Goal: Transaction & Acquisition: Purchase product/service

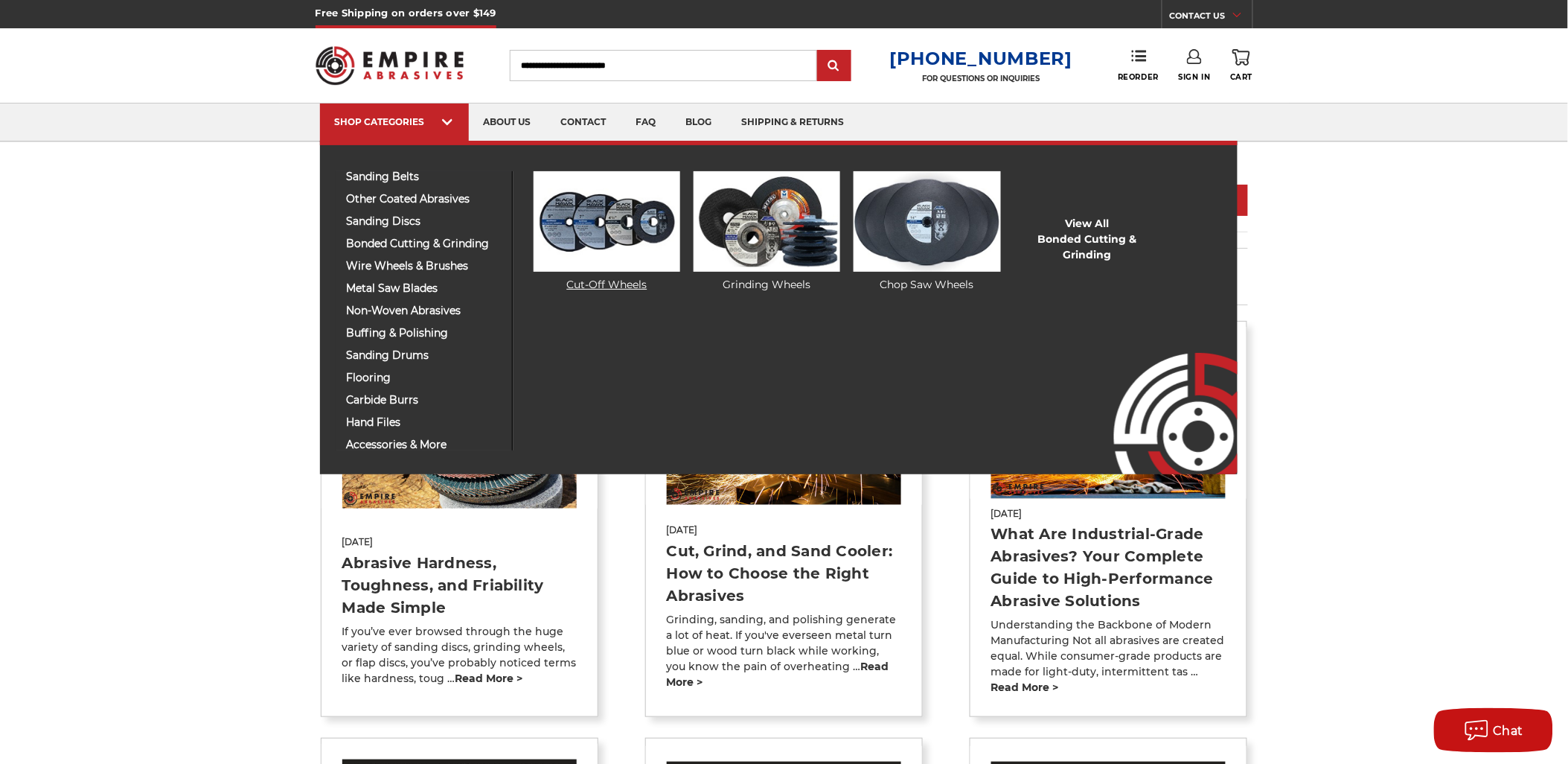
click at [545, 230] on img at bounding box center [606, 221] width 147 height 100
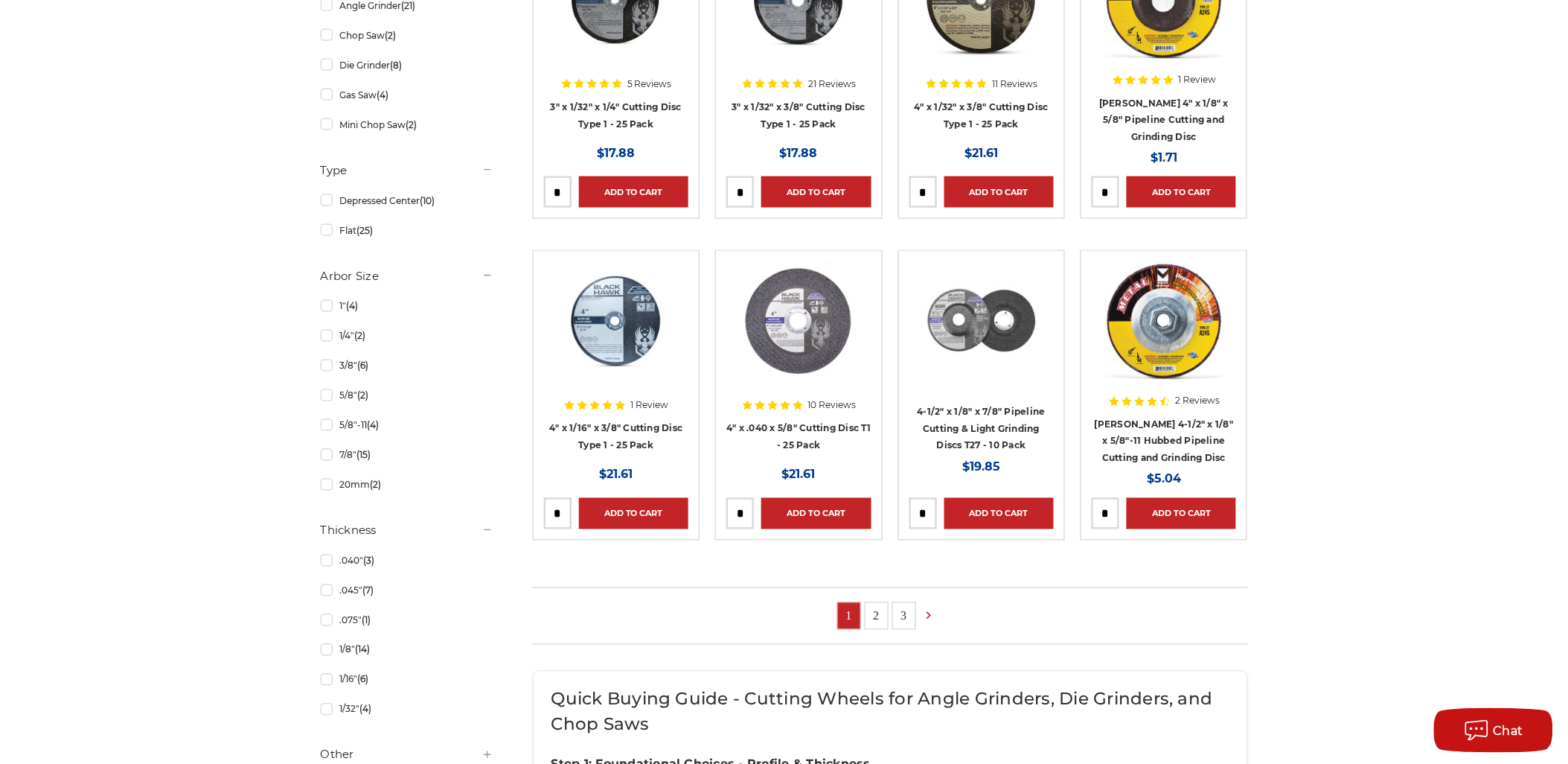
scroll to position [827, 0]
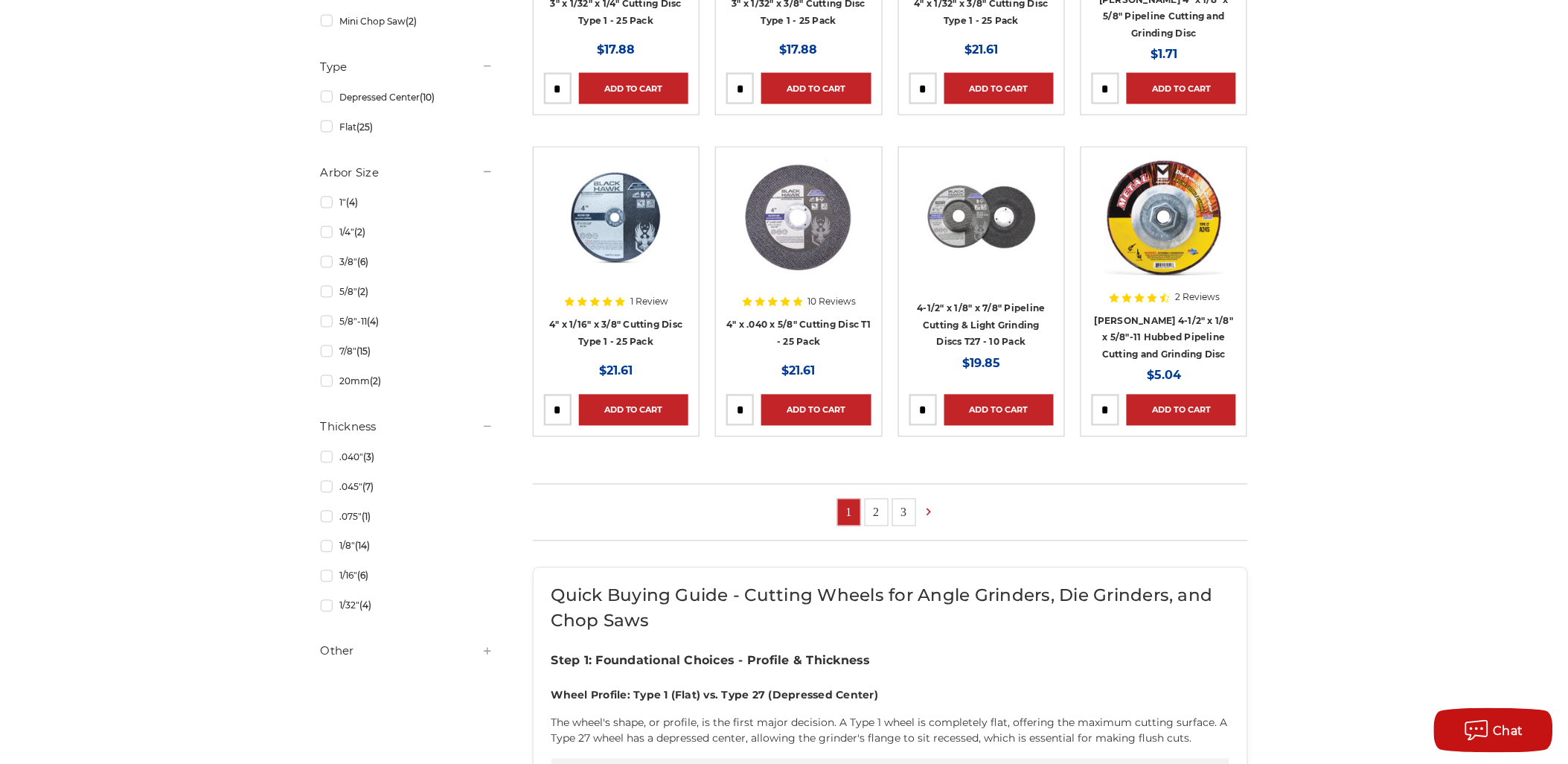
click at [872, 525] on link "2" at bounding box center [877, 513] width 23 height 26
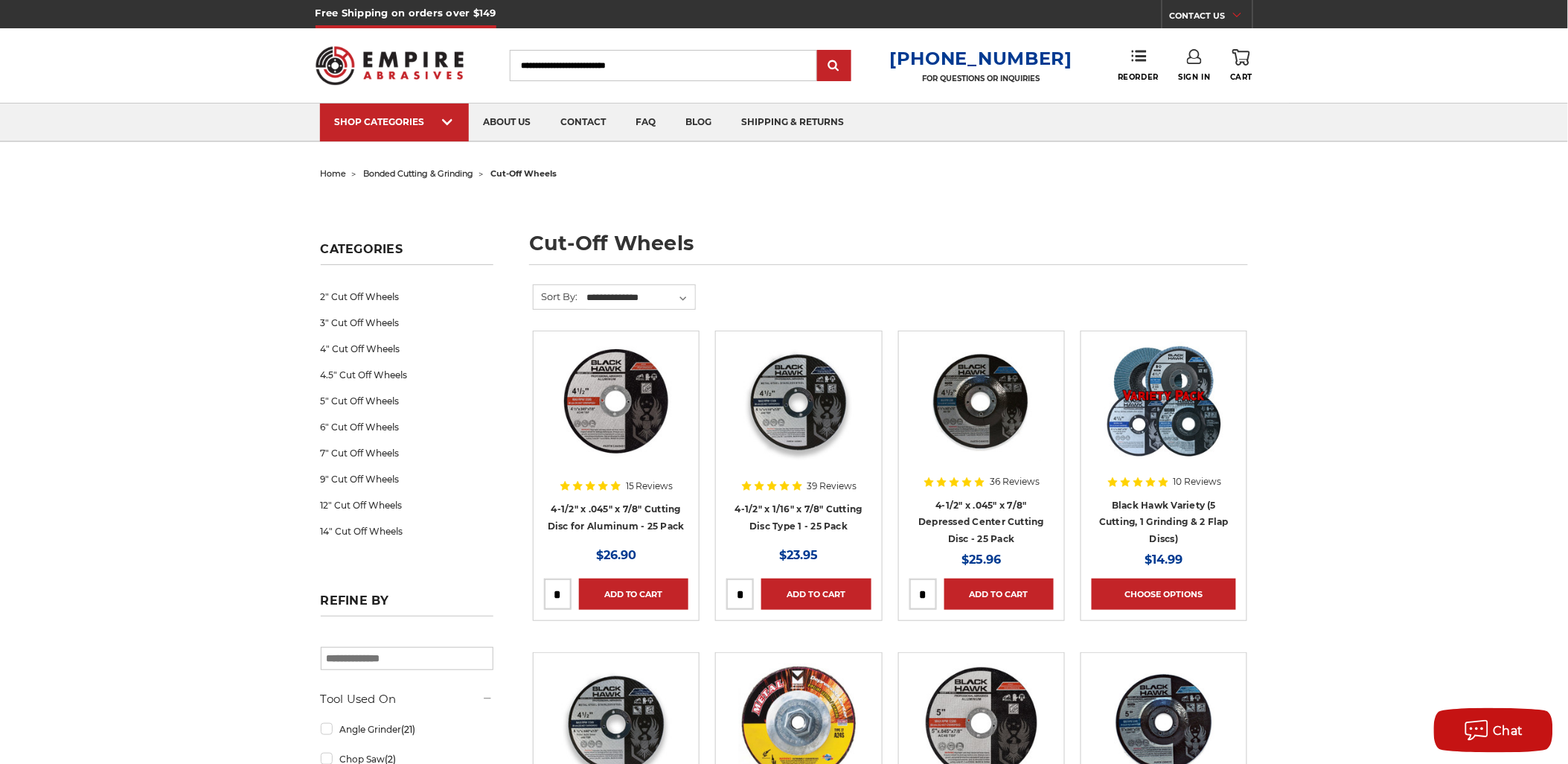
click at [822, 427] on img at bounding box center [799, 401] width 119 height 119
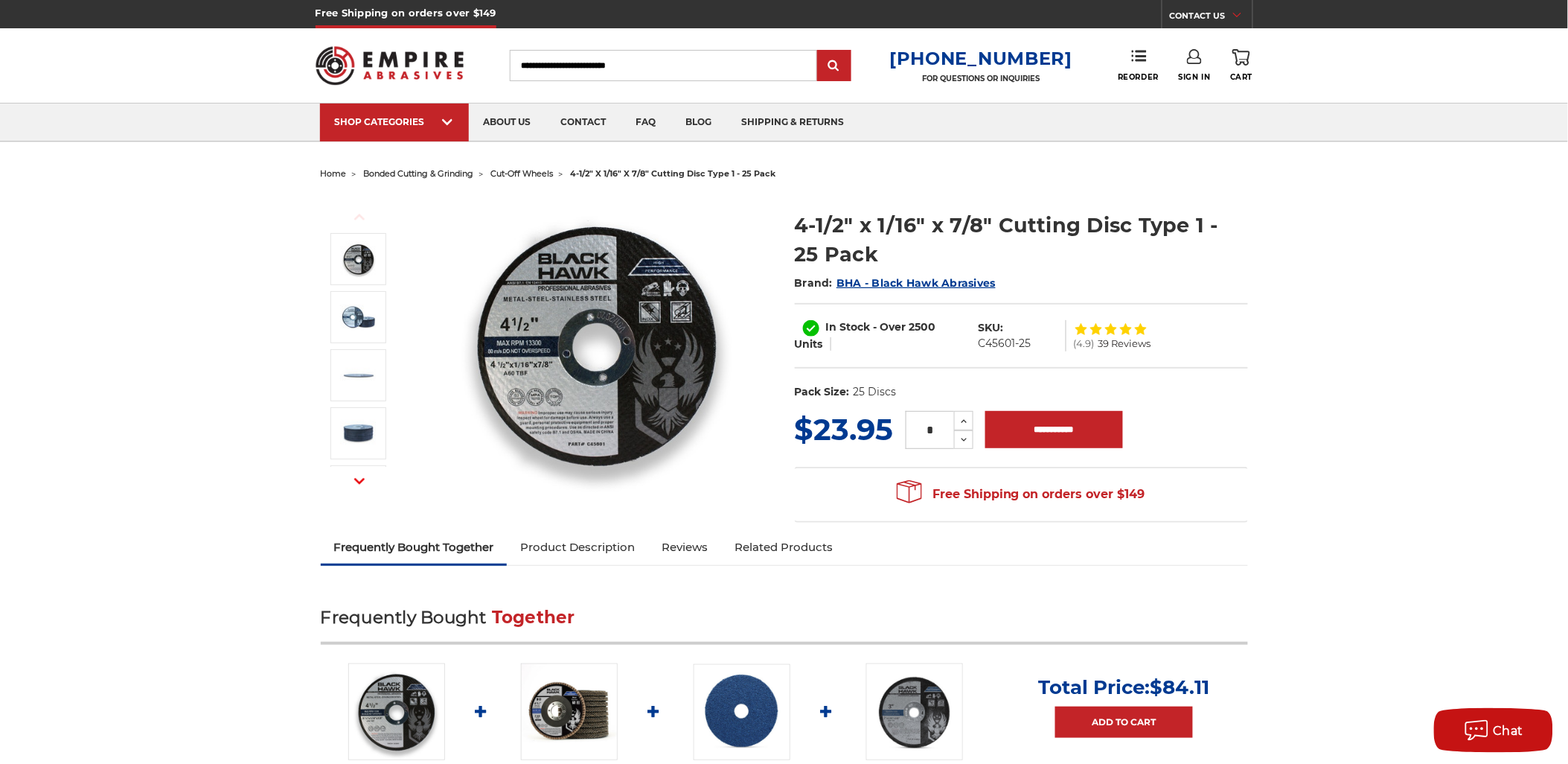
click at [548, 381] on img at bounding box center [596, 343] width 298 height 298
